Goal: Information Seeking & Learning: Learn about a topic

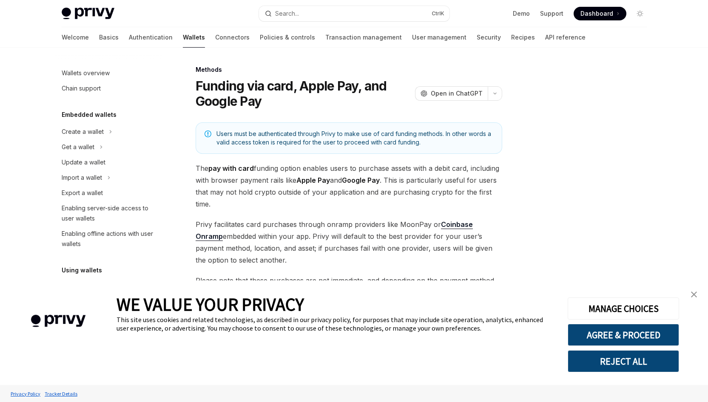
scroll to position [233, 0]
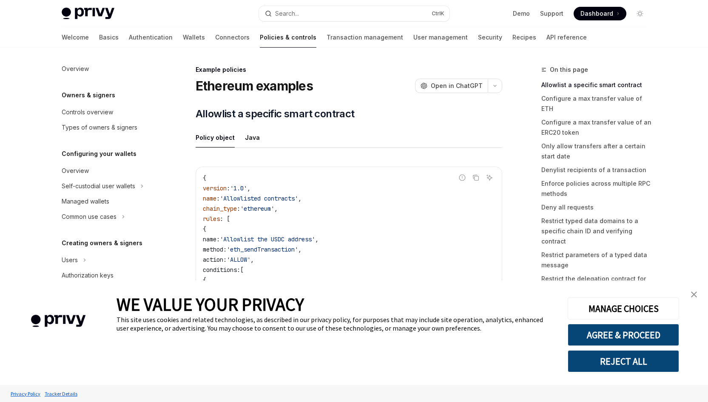
scroll to position [242, 0]
